Goal: Navigation & Orientation: Find specific page/section

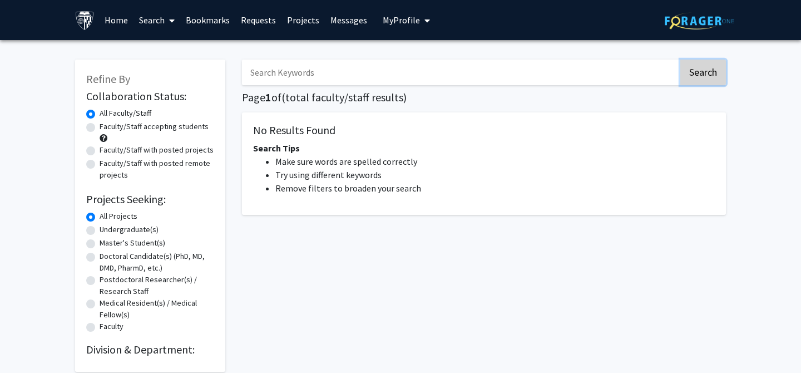
click at [716, 65] on button "Search" at bounding box center [703, 72] width 46 height 26
click at [117, 26] on link "Home" at bounding box center [116, 20] width 34 height 39
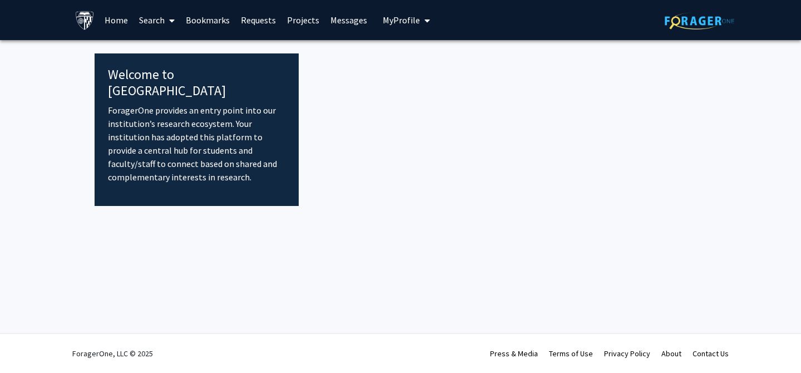
click at [86, 23] on img at bounding box center [84, 20] width 19 height 19
click at [259, 21] on link "Requests" at bounding box center [258, 20] width 46 height 39
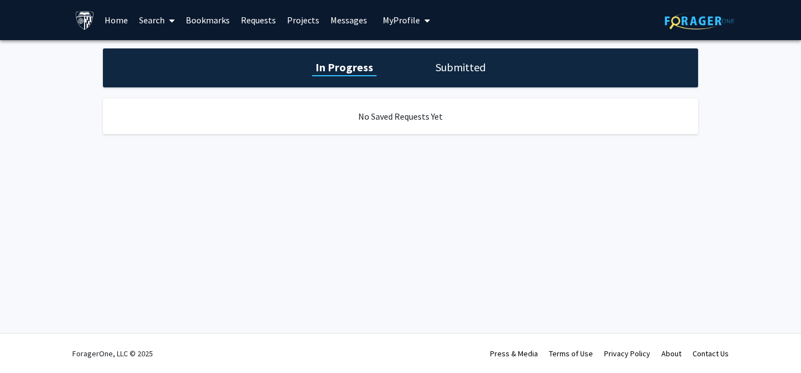
click at [210, 14] on link "Bookmarks" at bounding box center [207, 20] width 55 height 39
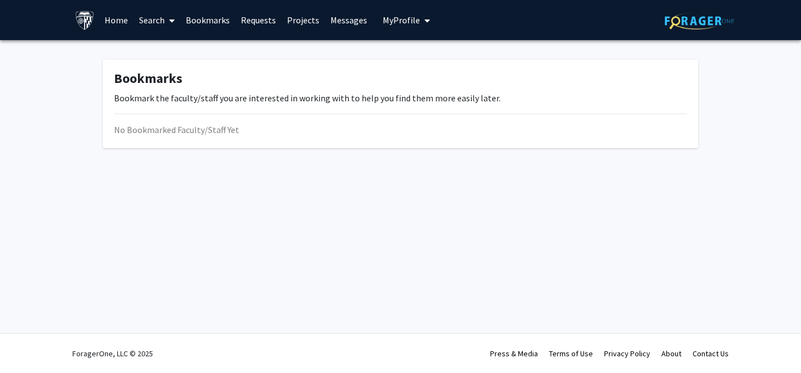
click at [158, 25] on link "Search" at bounding box center [156, 20] width 47 height 39
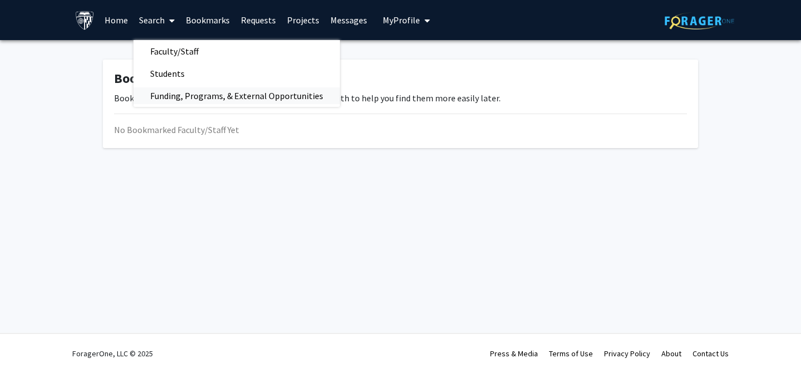
click at [170, 88] on span "Funding, Programs, & External Opportunities" at bounding box center [236, 96] width 206 height 22
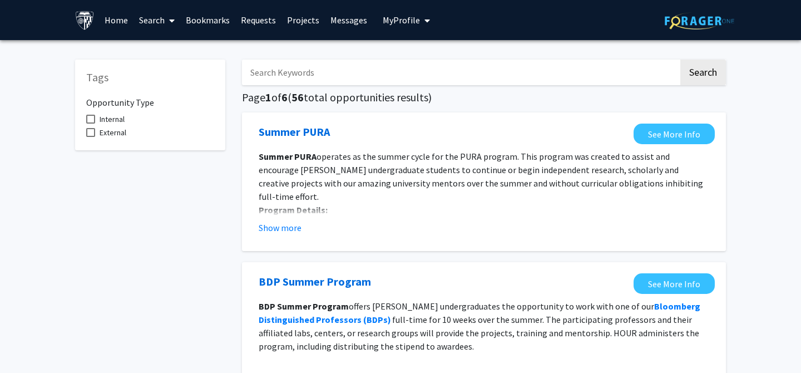
click at [166, 20] on span at bounding box center [170, 20] width 10 height 39
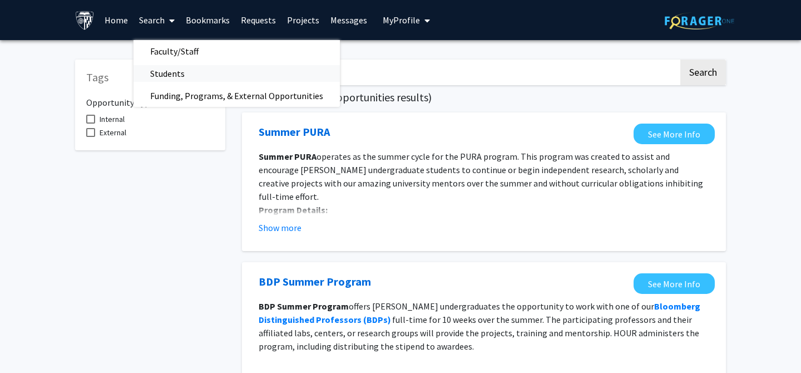
click at [167, 67] on span "Students" at bounding box center [167, 73] width 68 height 22
